Goal: Register for event/course

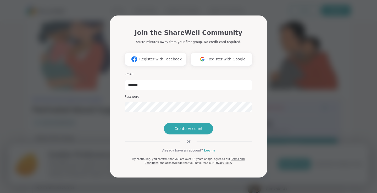
type input "**********"
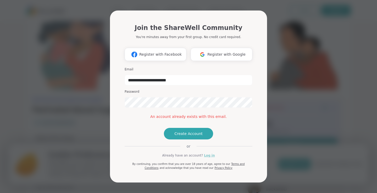
click at [210, 158] on link "Log in" at bounding box center [209, 155] width 11 height 5
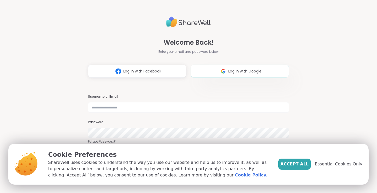
click at [222, 72] on img at bounding box center [224, 71] width 10 height 10
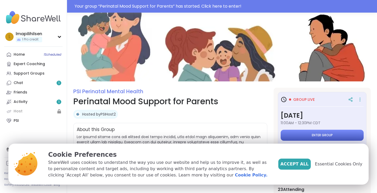
click at [337, 133] on button "Enter group" at bounding box center [322, 134] width 83 height 11
